Goal: Information Seeking & Learning: Learn about a topic

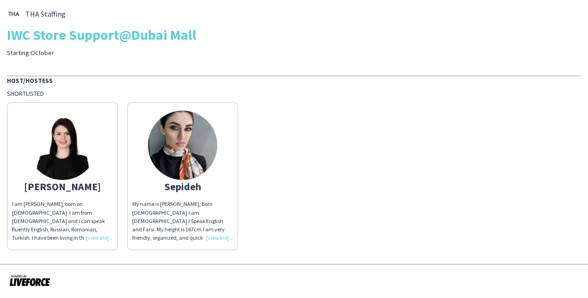
click at [102, 239] on div "I am [PERSON_NAME], born on [DEMOGRAPHIC_DATA]. I am from [DEMOGRAPHIC_DATA] an…" at bounding box center [62, 221] width 101 height 42
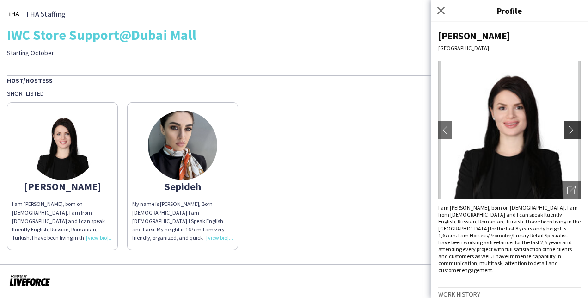
click at [567, 129] on app-icon "chevron-right" at bounding box center [573, 130] width 13 height 8
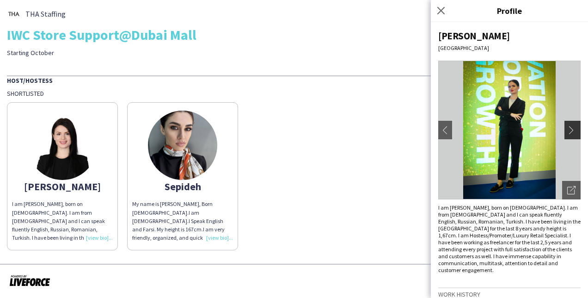
click at [567, 129] on app-icon "chevron-right" at bounding box center [573, 130] width 13 height 8
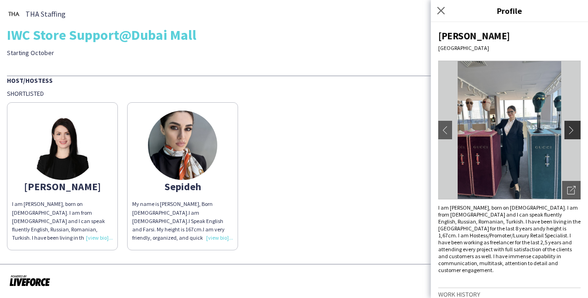
click at [567, 129] on app-icon "chevron-right" at bounding box center [573, 130] width 13 height 8
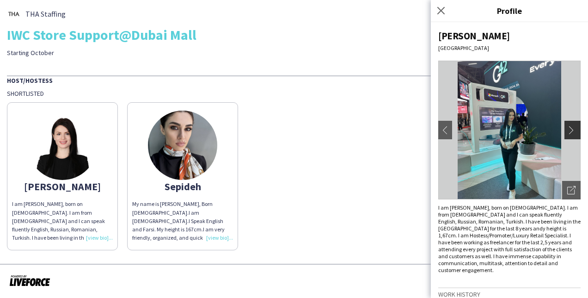
click at [568, 131] on app-icon "chevron-right" at bounding box center [573, 130] width 13 height 8
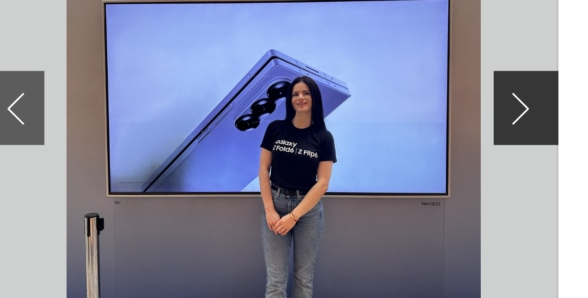
click at [567, 130] on app-icon "chevron-right" at bounding box center [573, 130] width 13 height 8
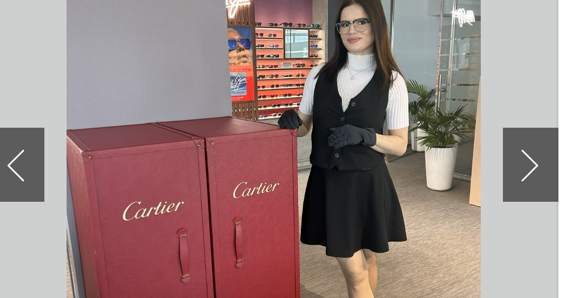
scroll to position [8, 0]
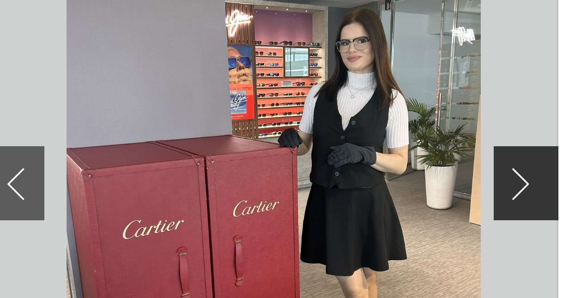
click at [567, 120] on app-icon "chevron-right" at bounding box center [573, 121] width 13 height 8
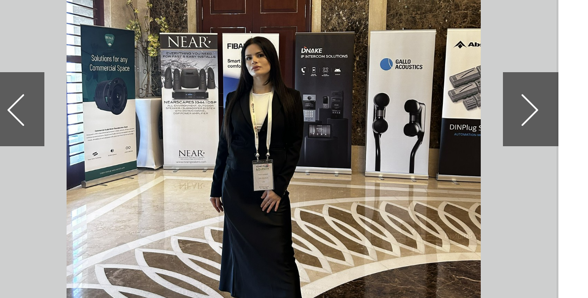
scroll to position [26, 0]
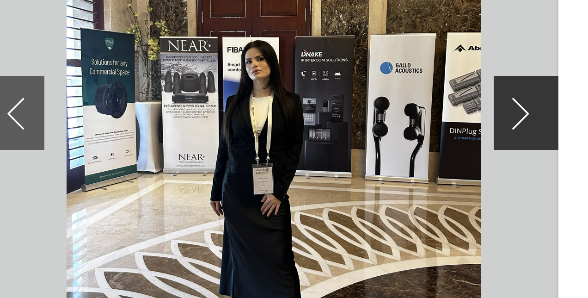
click at [567, 107] on app-icon "chevron-right" at bounding box center [573, 104] width 13 height 8
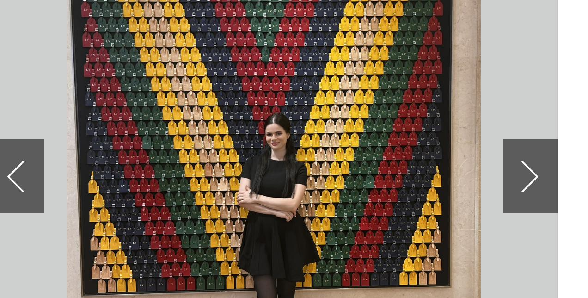
scroll to position [10, 0]
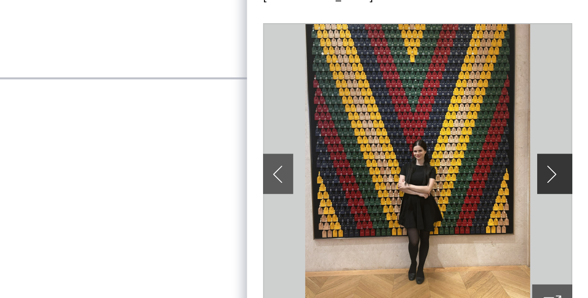
click at [567, 116] on app-icon "chevron-right" at bounding box center [573, 120] width 13 height 8
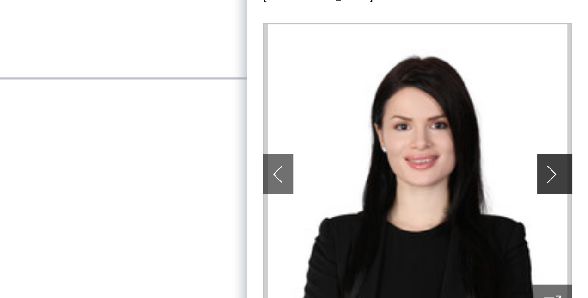
scroll to position [27, 0]
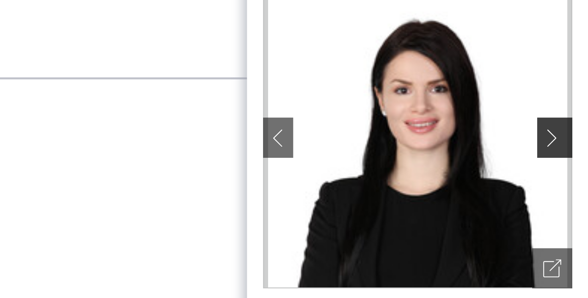
click at [567, 103] on app-icon "chevron-right" at bounding box center [573, 103] width 13 height 8
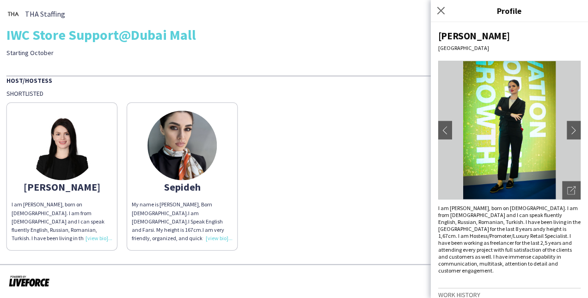
scroll to position [0, 0]
click at [440, 15] on icon "Close pop-in" at bounding box center [440, 10] width 9 height 9
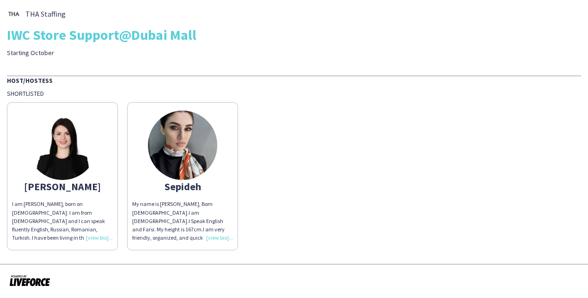
click at [188, 171] on img at bounding box center [182, 144] width 69 height 69
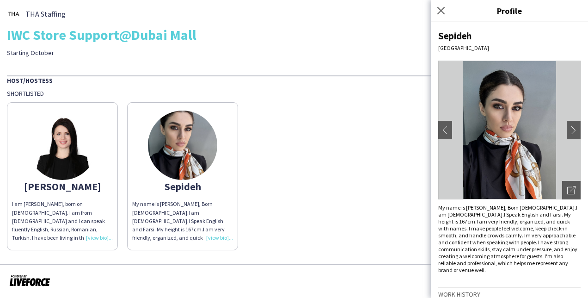
click at [216, 234] on div "My name is [PERSON_NAME], Born [DEMOGRAPHIC_DATA].I am [DEMOGRAPHIC_DATA].I Spe…" at bounding box center [182, 221] width 101 height 42
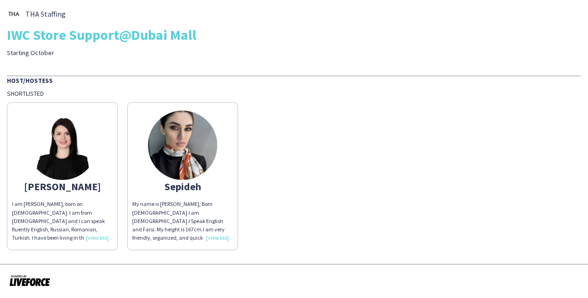
click at [217, 236] on div "My name is [PERSON_NAME], Born [DEMOGRAPHIC_DATA].I am [DEMOGRAPHIC_DATA].I Spe…" at bounding box center [182, 221] width 101 height 42
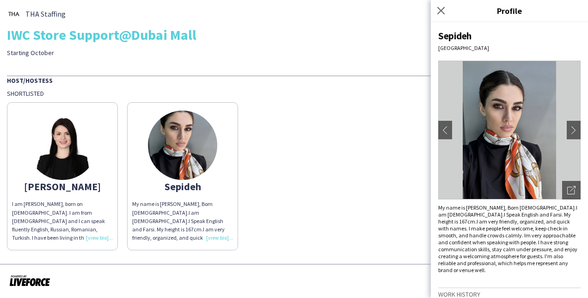
click at [91, 239] on div "I am [PERSON_NAME], born on [DEMOGRAPHIC_DATA]. I am from [DEMOGRAPHIC_DATA] an…" at bounding box center [62, 221] width 101 height 42
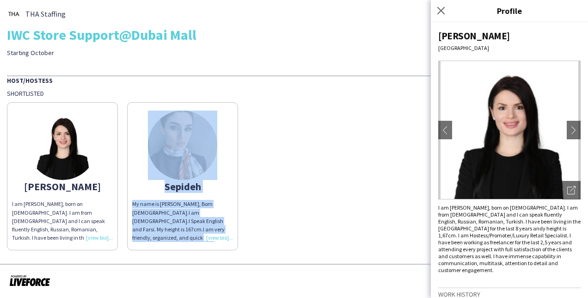
drag, startPoint x: 91, startPoint y: 239, endPoint x: 407, endPoint y: 244, distance: 316.6
click at [407, 244] on div "[PERSON_NAME] am [PERSON_NAME], born on [DEMOGRAPHIC_DATA]. I am from [DEMOGRAP…" at bounding box center [294, 174] width 574 height 153
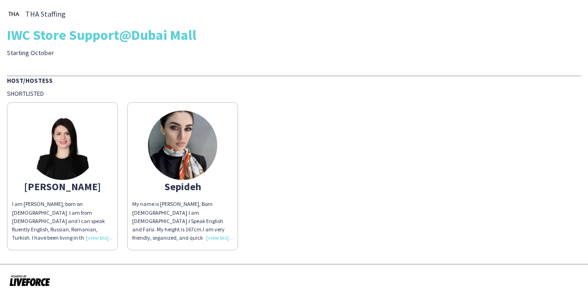
click at [92, 229] on div "I am [PERSON_NAME], born on [DEMOGRAPHIC_DATA]. I am from [DEMOGRAPHIC_DATA] an…" at bounding box center [62, 221] width 101 height 42
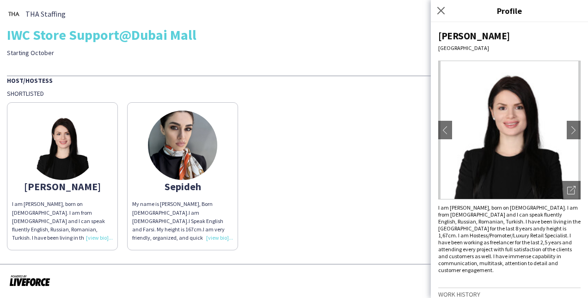
click at [517, 224] on div "I am [PERSON_NAME], born on [DEMOGRAPHIC_DATA]. I am from [DEMOGRAPHIC_DATA] an…" at bounding box center [509, 238] width 142 height 69
click at [101, 238] on div "I am [PERSON_NAME], born on [DEMOGRAPHIC_DATA]. I am from [DEMOGRAPHIC_DATA] an…" at bounding box center [62, 221] width 101 height 42
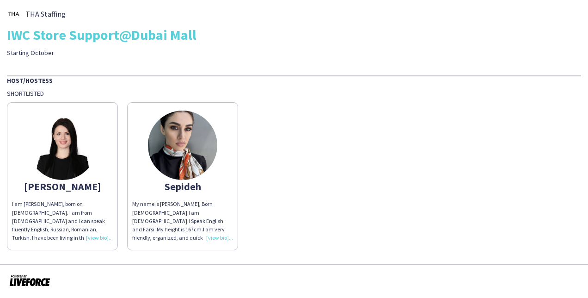
click at [101, 238] on div "I am [PERSON_NAME], born on [DEMOGRAPHIC_DATA]. I am from [DEMOGRAPHIC_DATA] an…" at bounding box center [62, 221] width 101 height 42
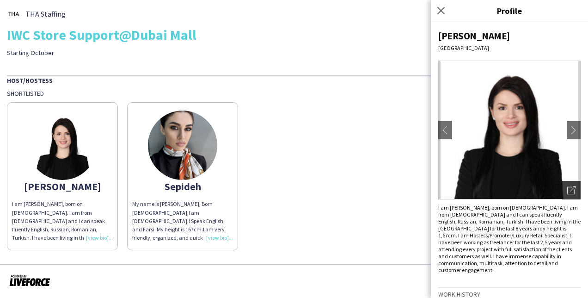
click at [567, 191] on icon "Open photos pop-in" at bounding box center [571, 190] width 8 height 8
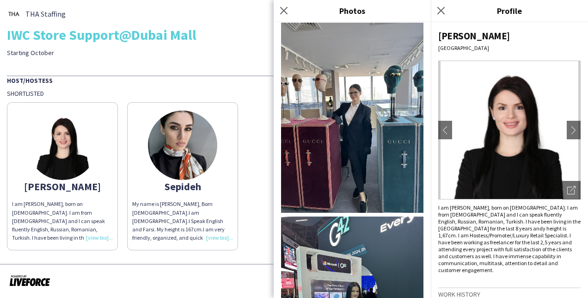
scroll to position [306, 0]
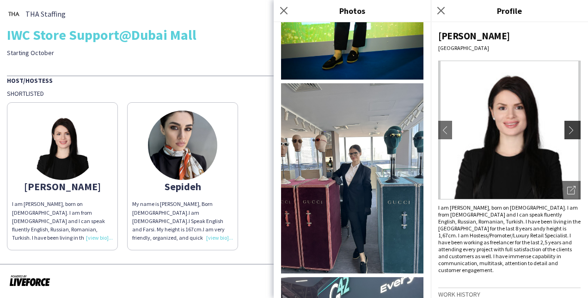
click at [569, 130] on app-icon "chevron-right" at bounding box center [573, 130] width 13 height 8
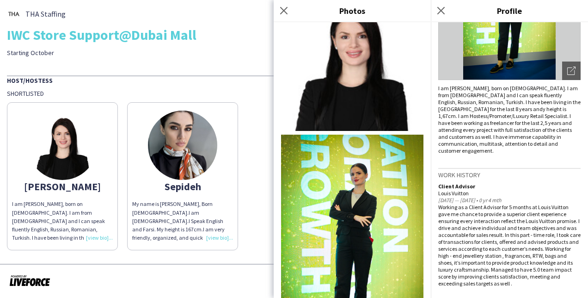
scroll to position [0, 0]
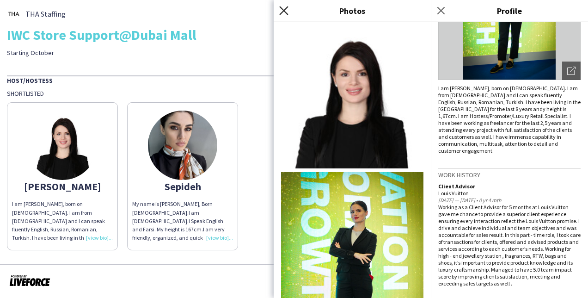
click at [285, 14] on icon "Close pop-in" at bounding box center [283, 10] width 9 height 9
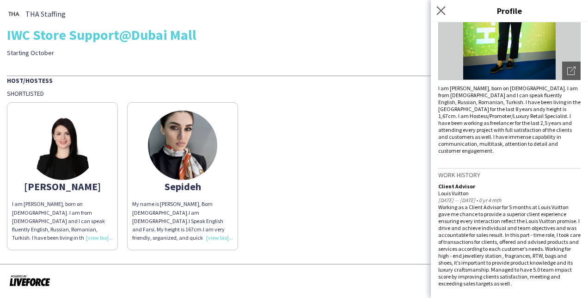
click at [435, 13] on app-icon "Close pop-in" at bounding box center [440, 10] width 13 height 13
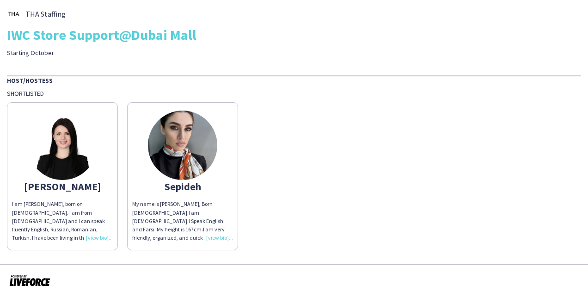
click at [227, 238] on div "My name is [PERSON_NAME], Born [DEMOGRAPHIC_DATA].I am [DEMOGRAPHIC_DATA].I Spe…" at bounding box center [182, 221] width 101 height 42
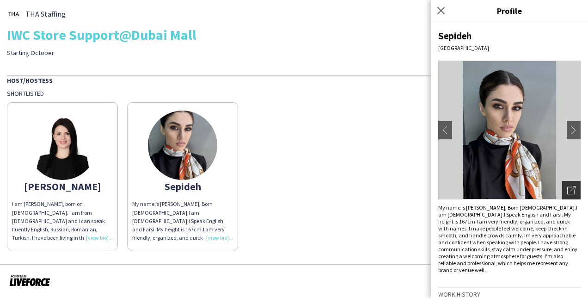
click at [567, 189] on icon "Open photos pop-in" at bounding box center [571, 190] width 8 height 8
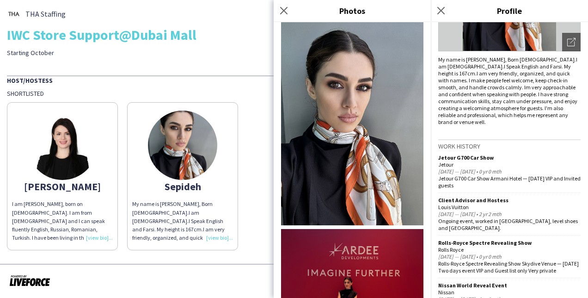
scroll to position [150, 0]
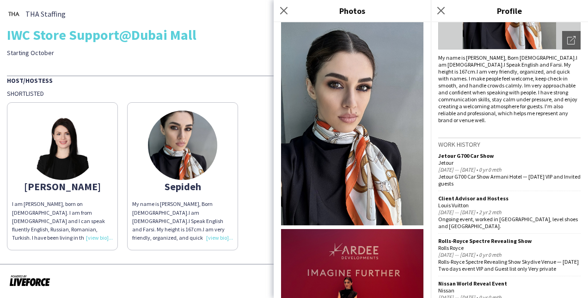
drag, startPoint x: 446, startPoint y: 207, endPoint x: 524, endPoint y: 203, distance: 78.2
click at [524, 208] on div "[DATE] — [DATE] • 2 yr 2 mth" at bounding box center [509, 211] width 142 height 7
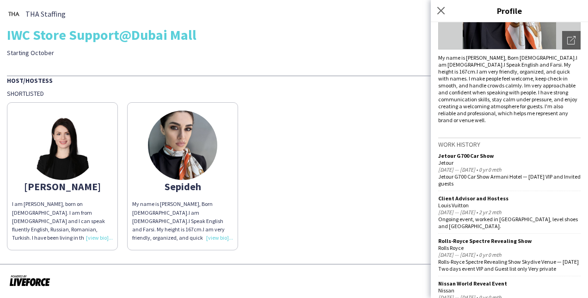
drag, startPoint x: 524, startPoint y: 203, endPoint x: 533, endPoint y: 201, distance: 10.0
click at [533, 202] on div "Louis Vuitton" at bounding box center [509, 205] width 142 height 7
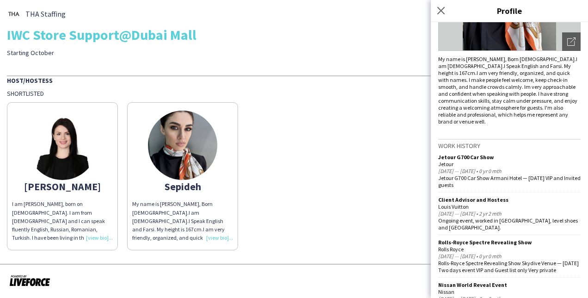
scroll to position [42, 0]
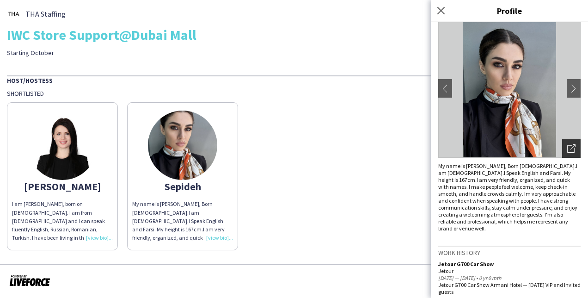
click at [567, 145] on icon at bounding box center [570, 148] width 7 height 7
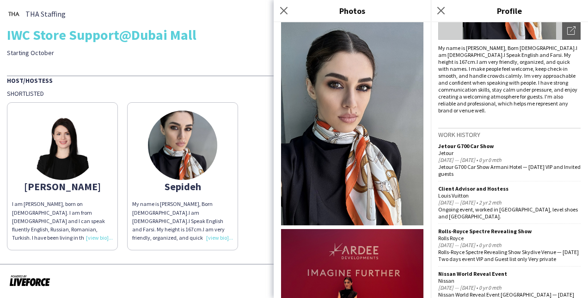
scroll to position [184, 0]
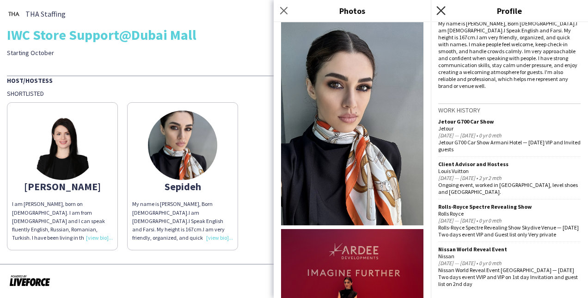
click at [438, 10] on icon "Close pop-in" at bounding box center [440, 10] width 9 height 9
